Goal: Task Accomplishment & Management: Use online tool/utility

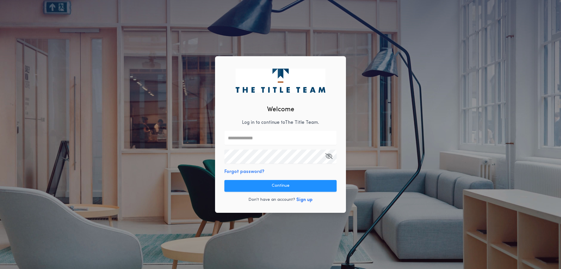
drag, startPoint x: 263, startPoint y: 123, endPoint x: 277, endPoint y: 123, distance: 13.8
click at [263, 131] on input "text" at bounding box center [281, 138] width 112 height 14
type input "**********"
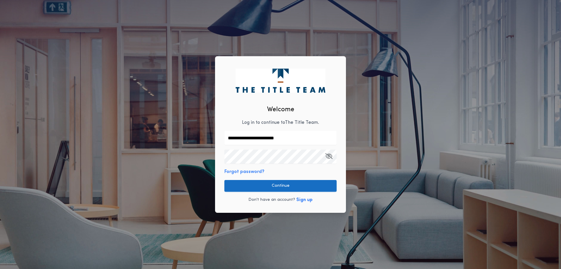
click at [276, 188] on button "Continue" at bounding box center [281, 186] width 112 height 12
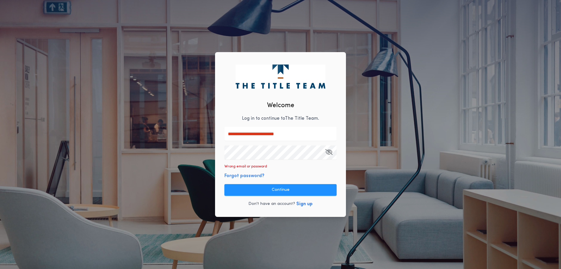
click at [302, 204] on button "Sign up" at bounding box center [304, 203] width 16 height 7
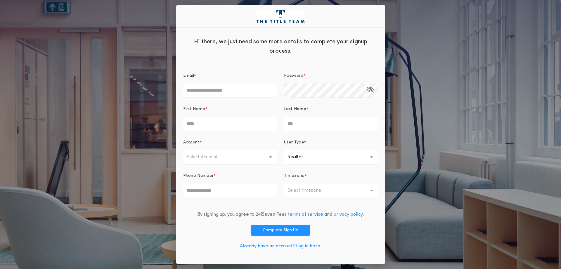
drag, startPoint x: 235, startPoint y: 90, endPoint x: 236, endPoint y: 88, distance: 3.0
click at [235, 89] on input "Email *" at bounding box center [230, 90] width 94 height 14
type input "**********"
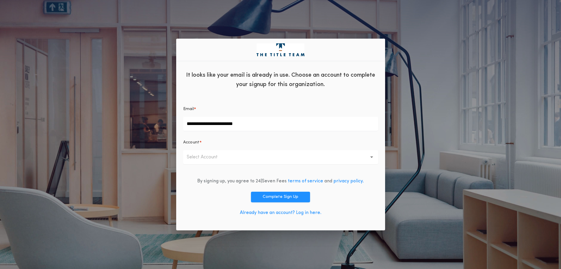
click at [373, 156] on icon "button" at bounding box center [371, 157] width 3 height 2
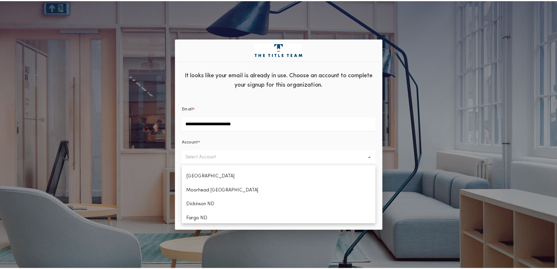
scroll to position [292, 0]
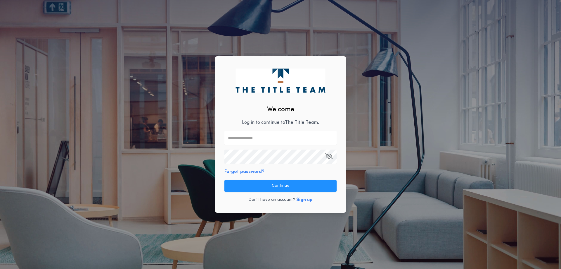
drag, startPoint x: 273, startPoint y: 138, endPoint x: 293, endPoint y: 141, distance: 20.1
click at [273, 138] on input "text" at bounding box center [281, 138] width 112 height 14
type input "**********"
click at [243, 172] on button "Forgot password?" at bounding box center [245, 171] width 40 height 7
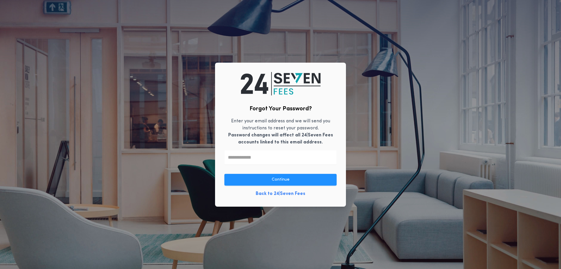
click at [260, 158] on input "text" at bounding box center [281, 157] width 112 height 14
type input "**********"
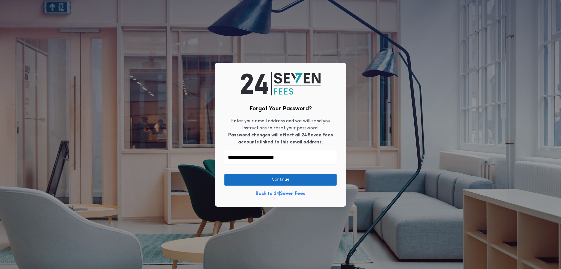
click at [280, 180] on button "Continue" at bounding box center [281, 180] width 112 height 12
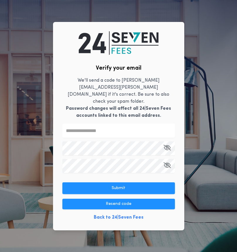
click at [116, 125] on input "text" at bounding box center [118, 131] width 112 height 14
click at [103, 125] on input "text" at bounding box center [118, 131] width 112 height 14
type input "******"
click at [168, 147] on icon "button" at bounding box center [166, 147] width 7 height 0
click at [167, 165] on icon "button" at bounding box center [166, 165] width 7 height 0
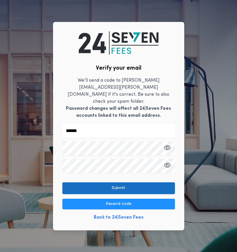
click at [132, 182] on button "Submit" at bounding box center [118, 188] width 112 height 12
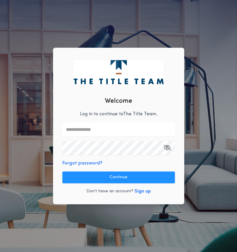
click at [119, 130] on input "text" at bounding box center [118, 129] width 112 height 14
type input "**********"
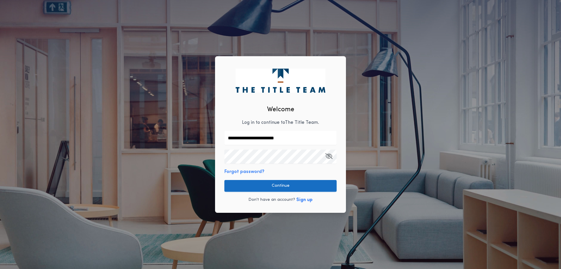
click at [295, 186] on button "Continue" at bounding box center [281, 186] width 112 height 12
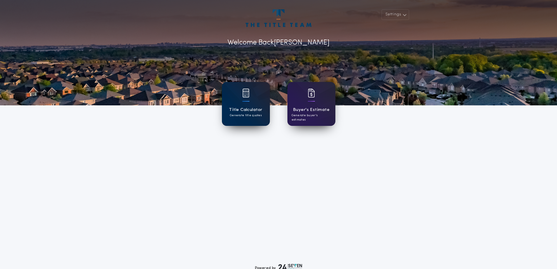
click at [248, 110] on h1 "Title Calculator" at bounding box center [245, 109] width 33 height 7
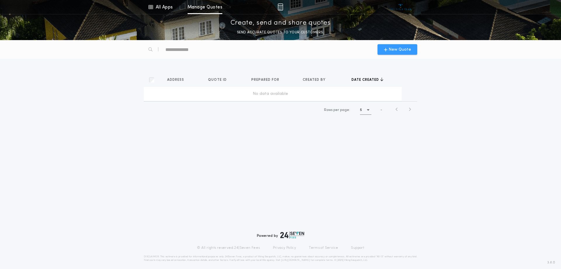
click at [394, 49] on span "New Quote" at bounding box center [400, 49] width 23 height 6
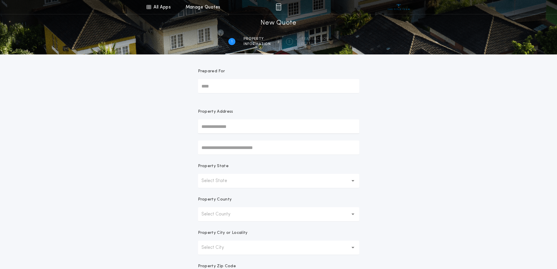
click at [244, 131] on input "text" at bounding box center [278, 126] width 161 height 14
click at [237, 123] on input "text" at bounding box center [278, 126] width 161 height 14
type input "**********"
click at [234, 139] on button "[STREET_ADDRESS]" at bounding box center [278, 138] width 161 height 9
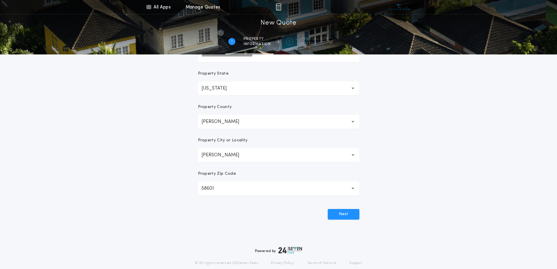
scroll to position [112, 0]
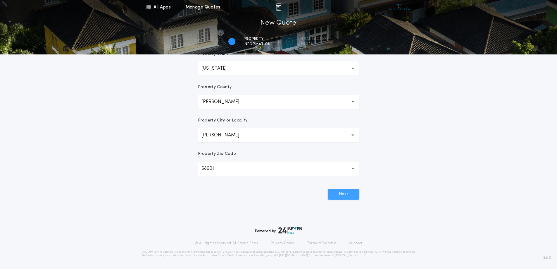
click at [353, 194] on button "Next" at bounding box center [344, 194] width 32 height 11
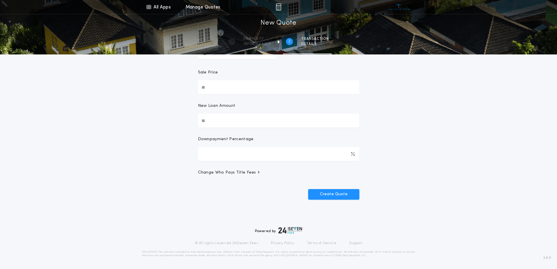
scroll to position [0, 0]
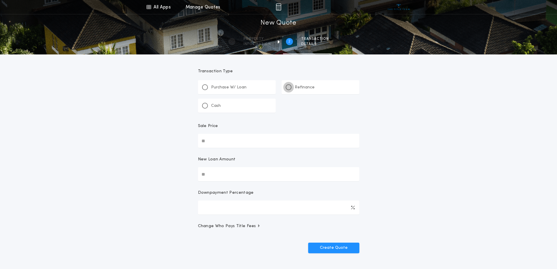
click at [289, 87] on div at bounding box center [288, 87] width 3 height 3
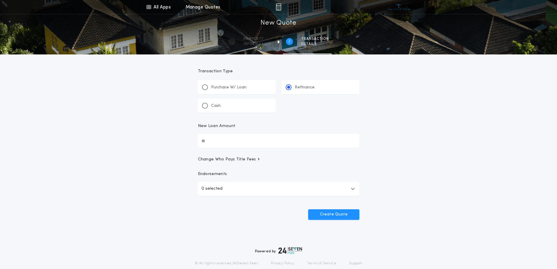
click at [217, 142] on input "New Loan Amount" at bounding box center [278, 141] width 161 height 14
type input "********"
click at [253, 159] on span "Change Who Pays Title Fees" at bounding box center [229, 159] width 63 height 6
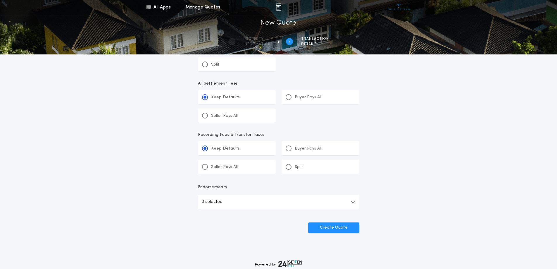
scroll to position [205, 0]
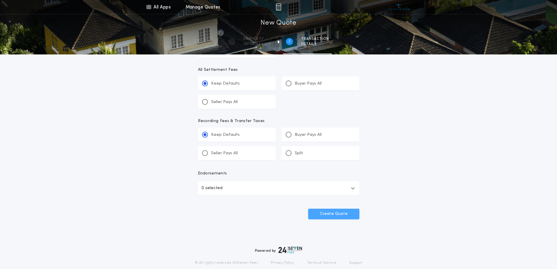
click at [344, 215] on button "Create Quote" at bounding box center [333, 213] width 51 height 11
